Goal: Navigation & Orientation: Find specific page/section

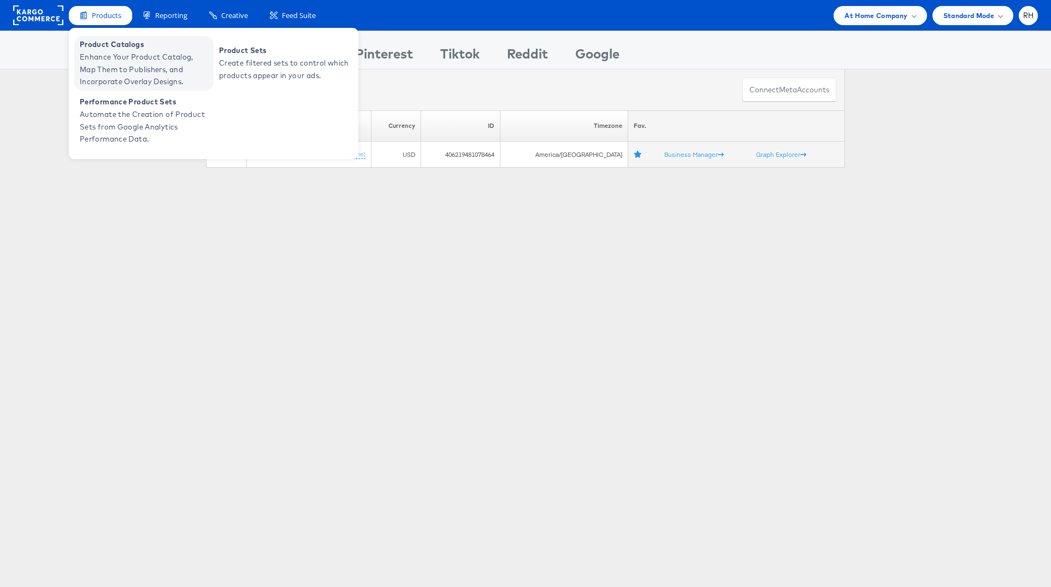
click at [121, 60] on span "Enhance Your Product Catalog, Map Them to Publishers, and Incorporate Overlay D…" at bounding box center [145, 69] width 131 height 37
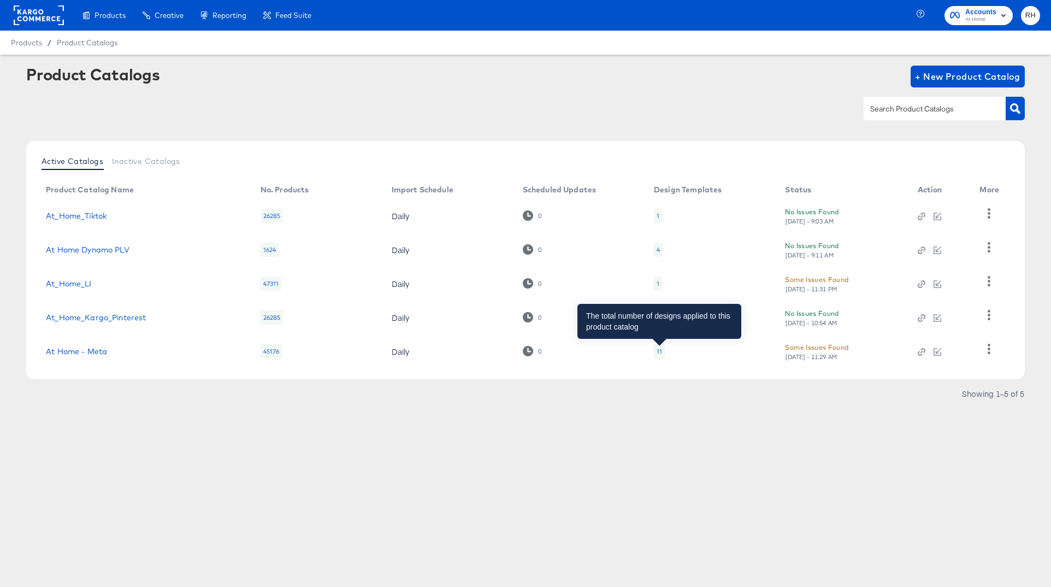
click at [660, 350] on div "11" at bounding box center [658, 351] width 5 height 9
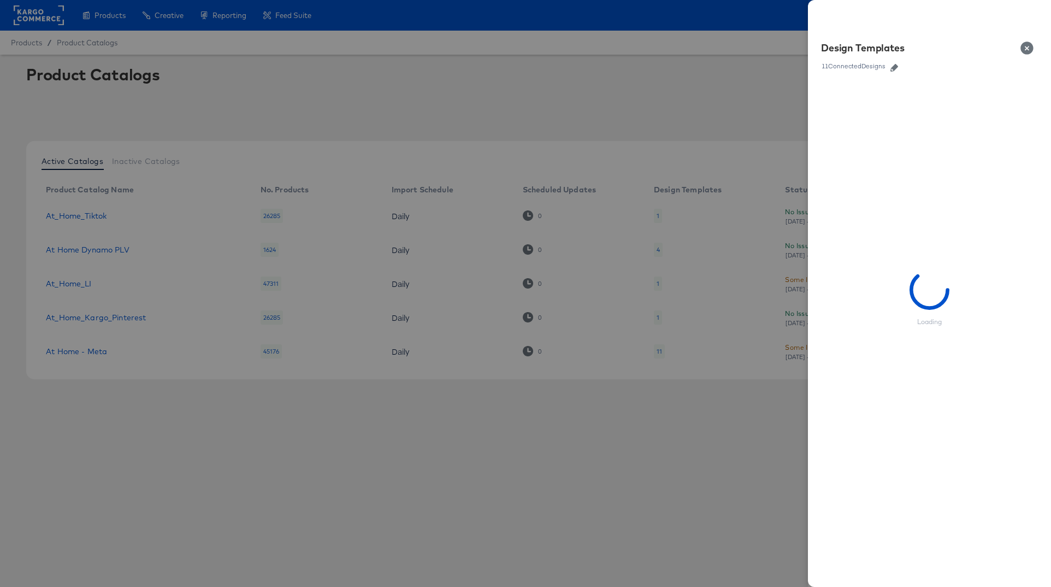
click at [892, 66] on icon "button" at bounding box center [894, 68] width 8 height 8
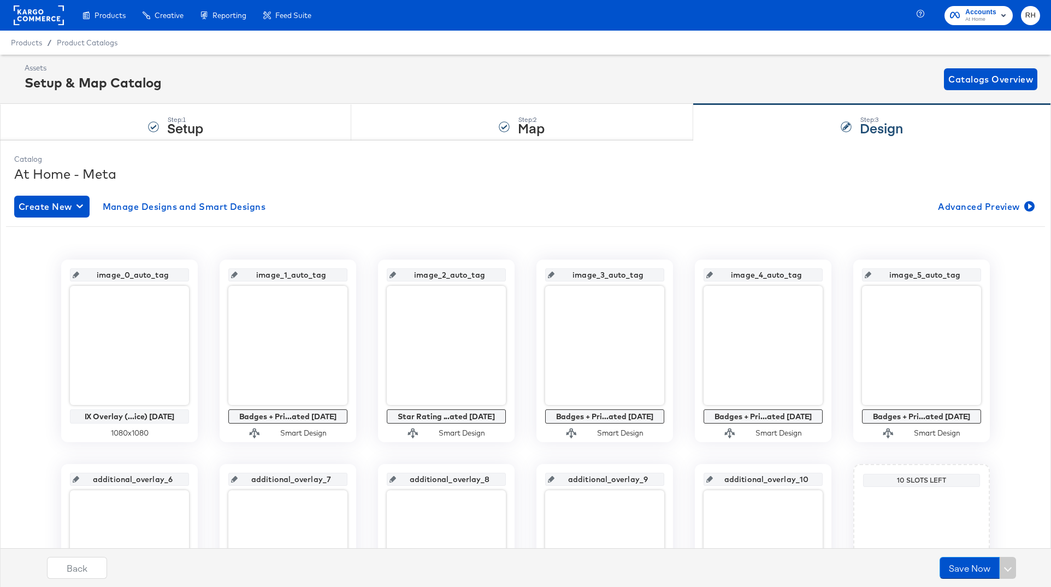
click at [53, 16] on rect at bounding box center [39, 15] width 50 height 20
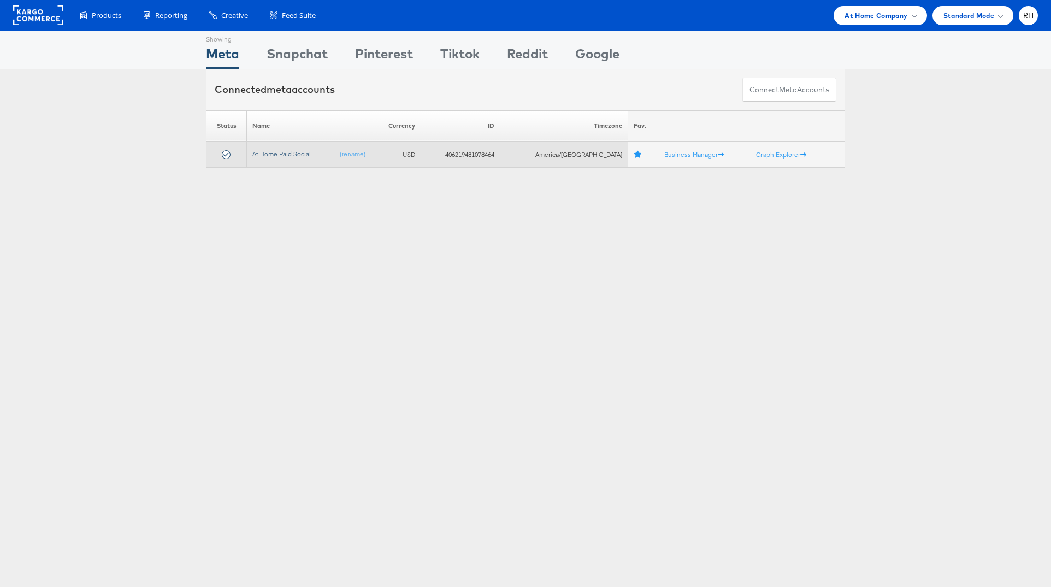
click at [272, 151] on link "At Home Paid Social" at bounding box center [281, 154] width 58 height 8
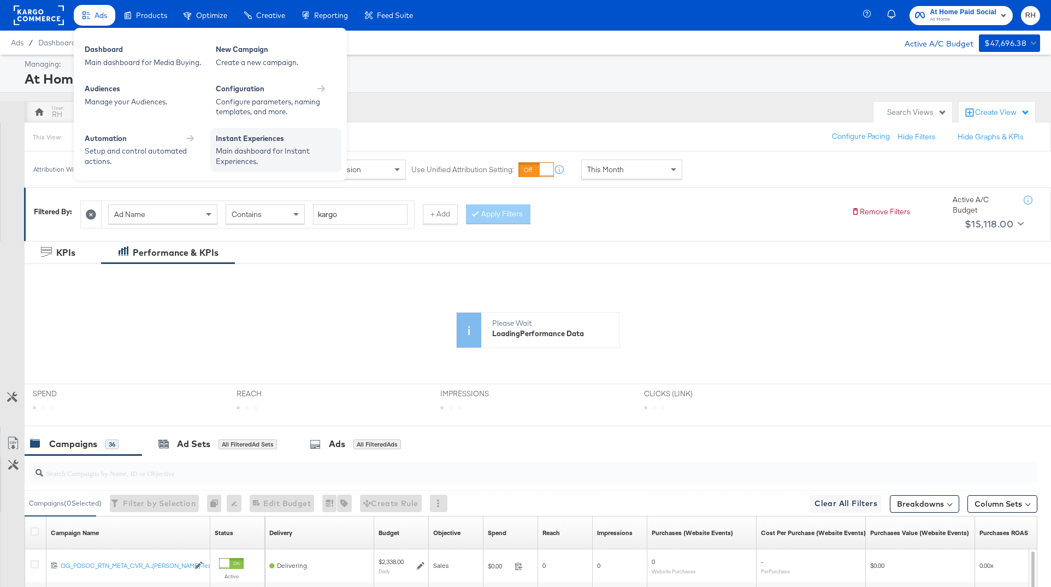
click at [238, 148] on div "Main dashboard for Instant Experiences." at bounding box center [276, 156] width 120 height 20
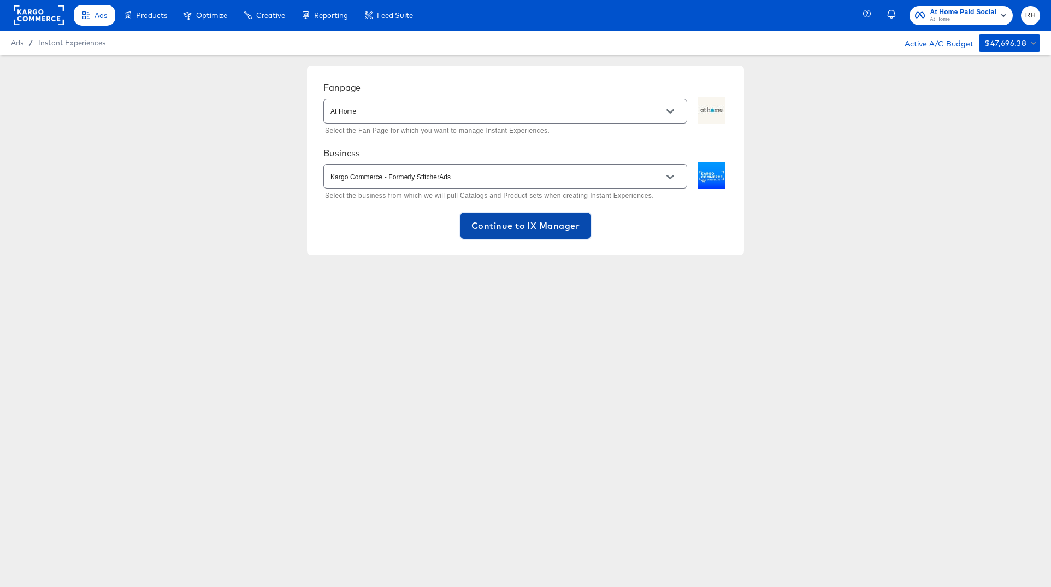
click at [479, 226] on span "Continue to IX Manager" at bounding box center [525, 225] width 108 height 15
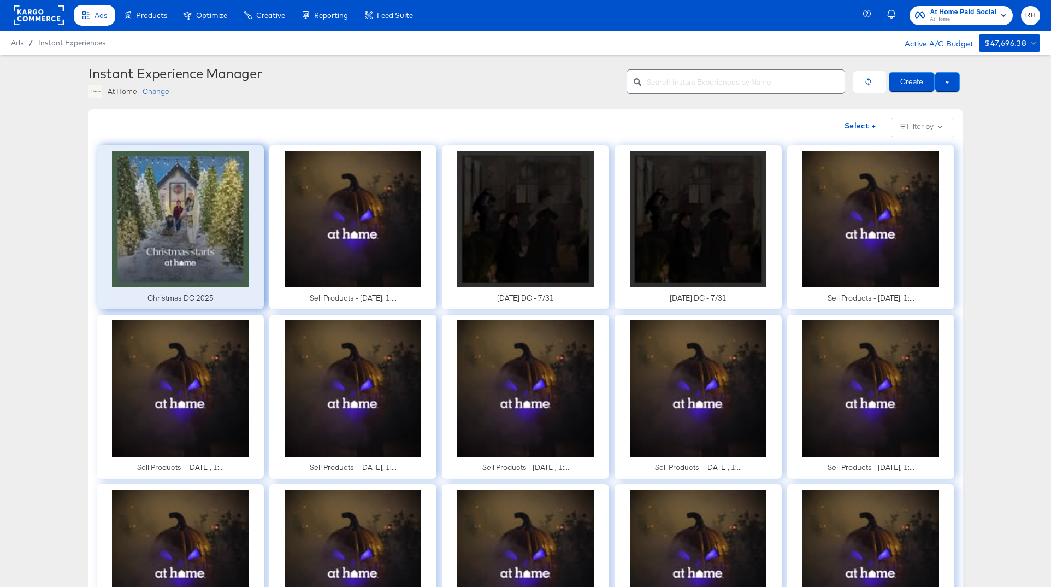
click at [162, 220] on div at bounding box center [180, 227] width 167 height 164
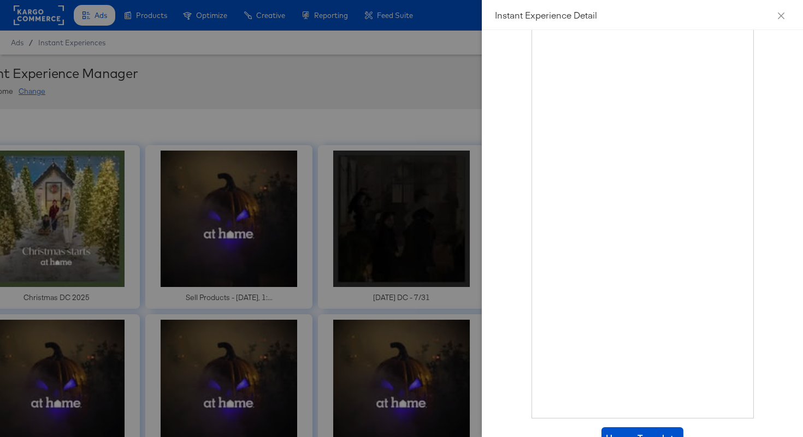
scroll to position [87, 0]
